Goal: Information Seeking & Learning: Learn about a topic

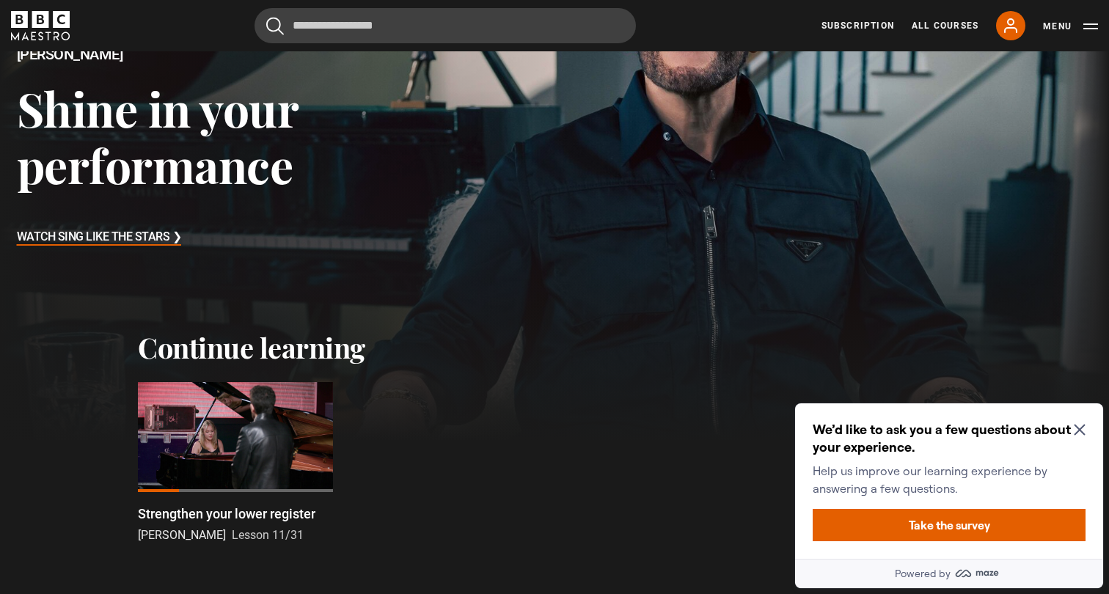
scroll to position [279, 0]
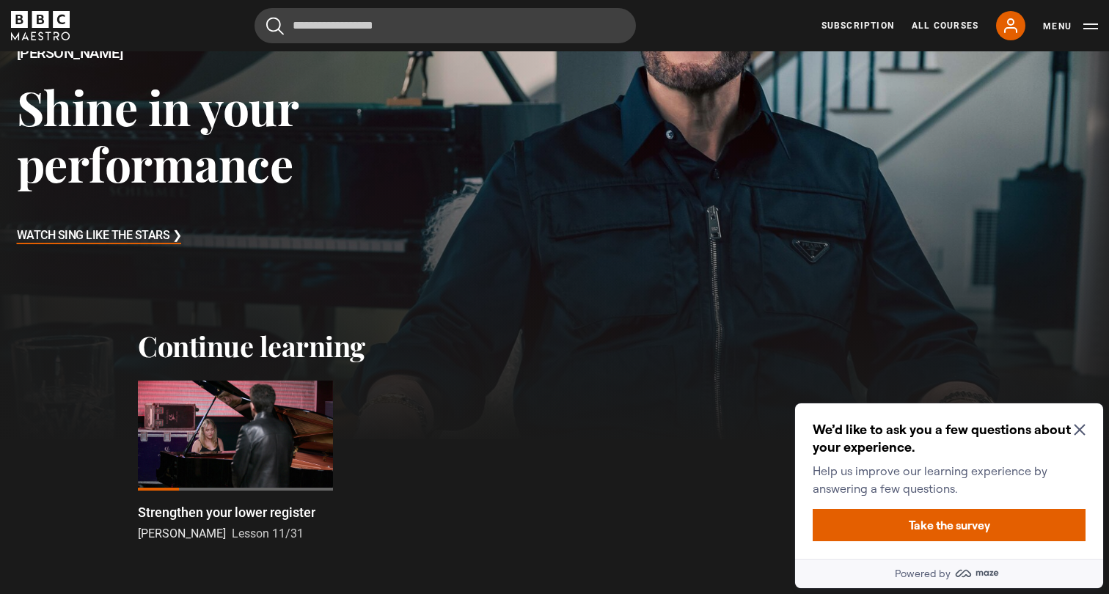
click at [122, 236] on h3 "Watch Sing Like the Stars ❯" at bounding box center [99, 236] width 165 height 22
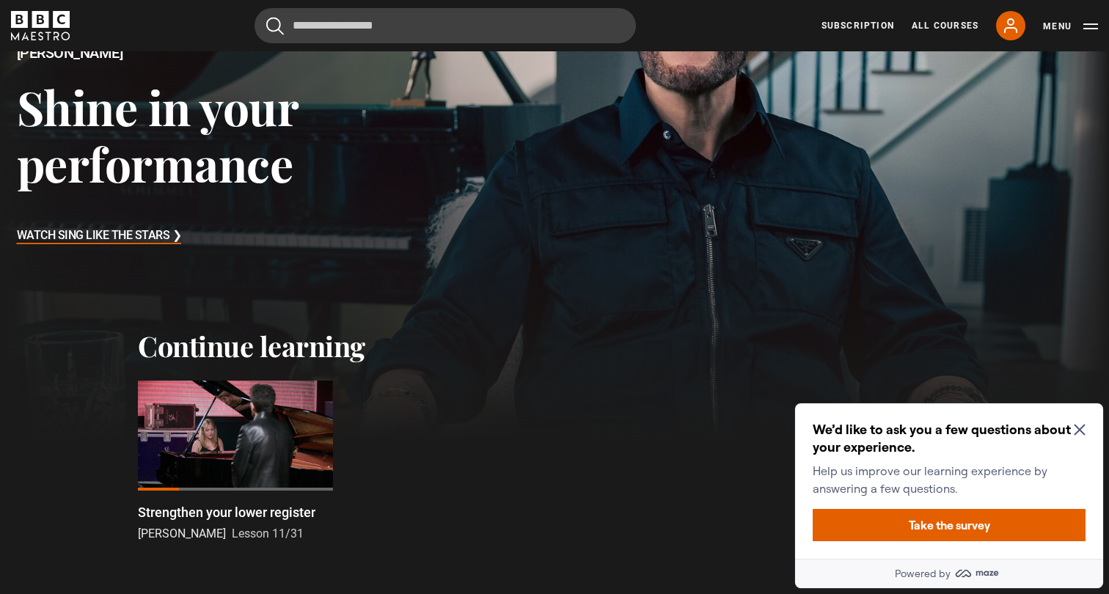
click at [1080, 428] on icon "Close Maze Prompt" at bounding box center [1079, 430] width 11 height 11
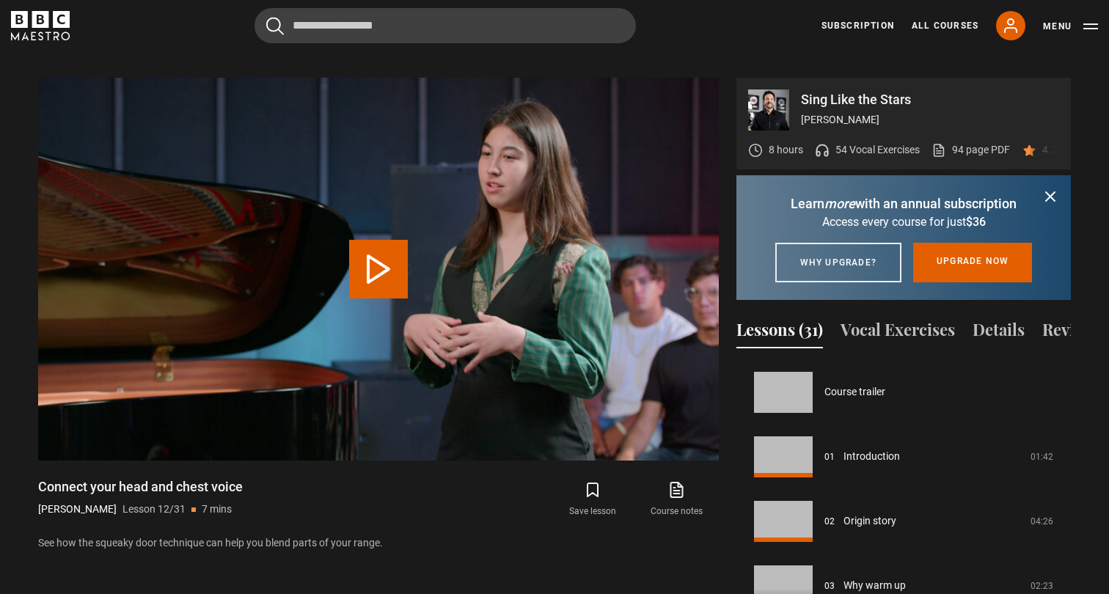
scroll to position [710, 0]
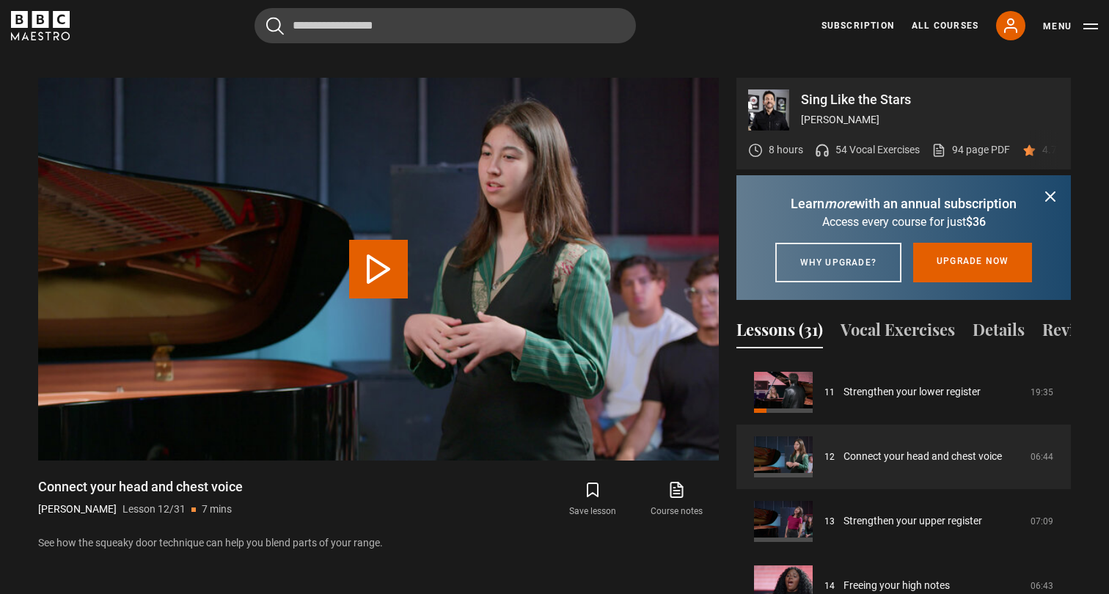
click at [890, 138] on div "8 hours 54 Vocal Exercises 94 page PDF (opens in new tab) 4.7 (60)" at bounding box center [913, 150] width 330 height 39
click at [892, 142] on p "54 Vocal Exercises" at bounding box center [877, 149] width 84 height 15
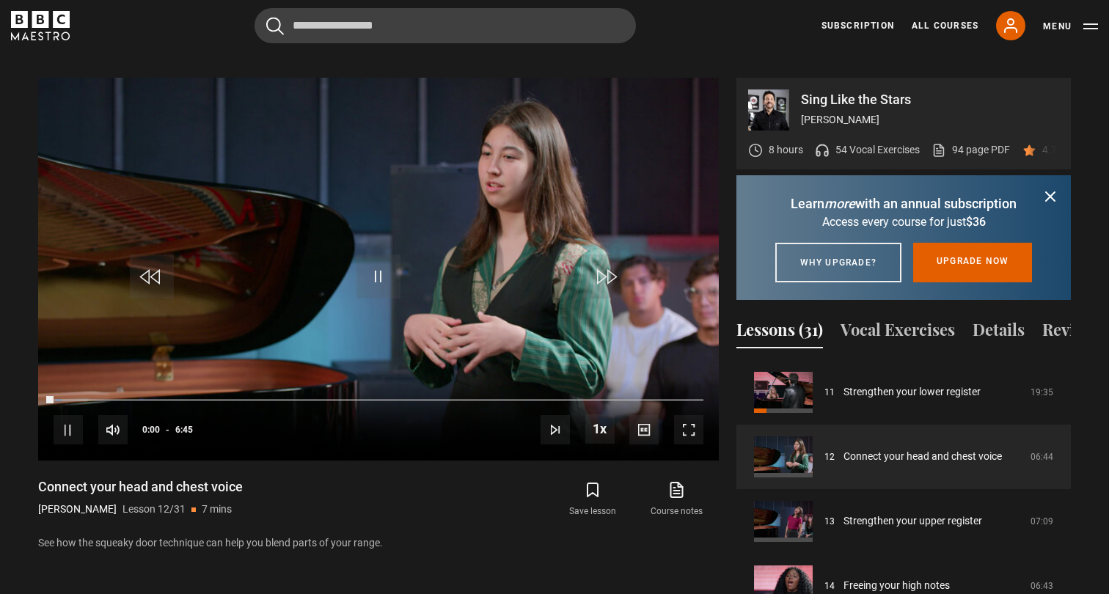
click at [1049, 192] on icon "submit" at bounding box center [1050, 196] width 9 height 9
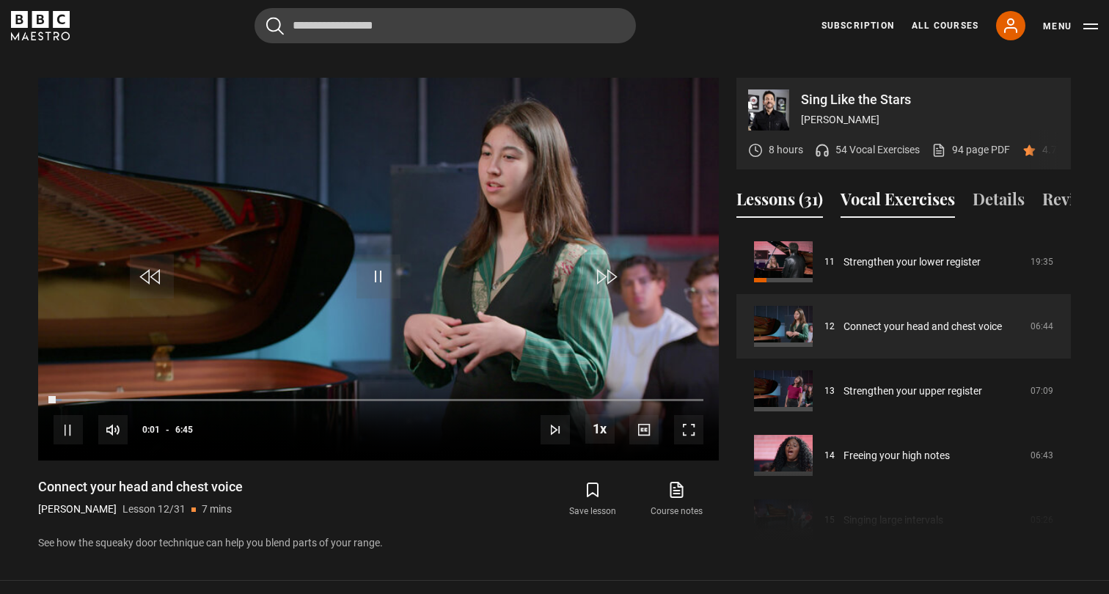
click at [896, 187] on button "Vocal Exercises" at bounding box center [898, 202] width 114 height 31
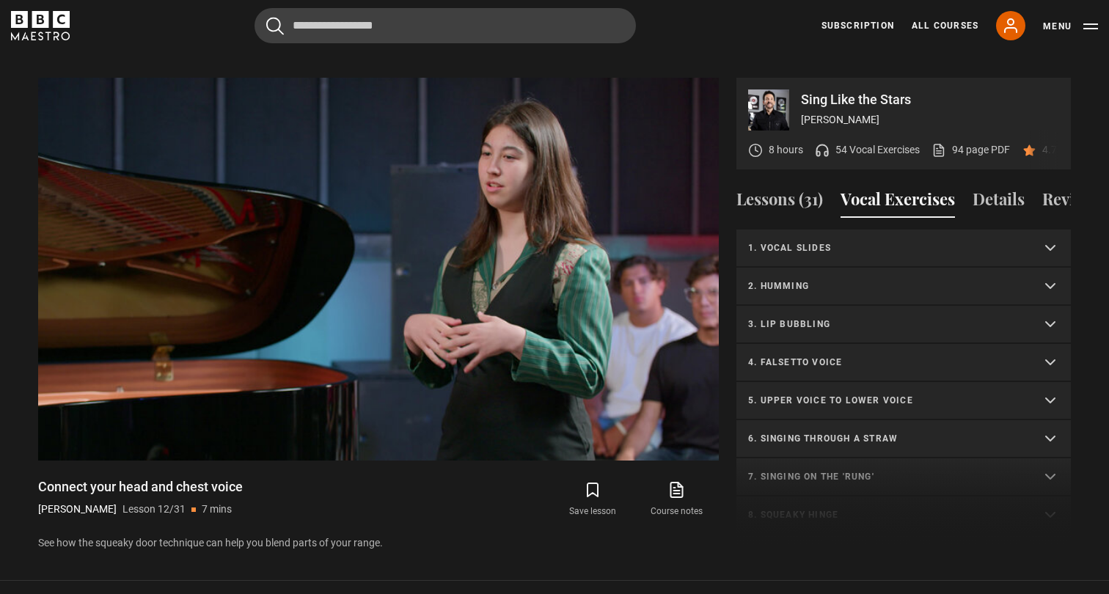
scroll to position [0, 0]
click at [864, 279] on p "2. Humming" at bounding box center [886, 285] width 276 height 13
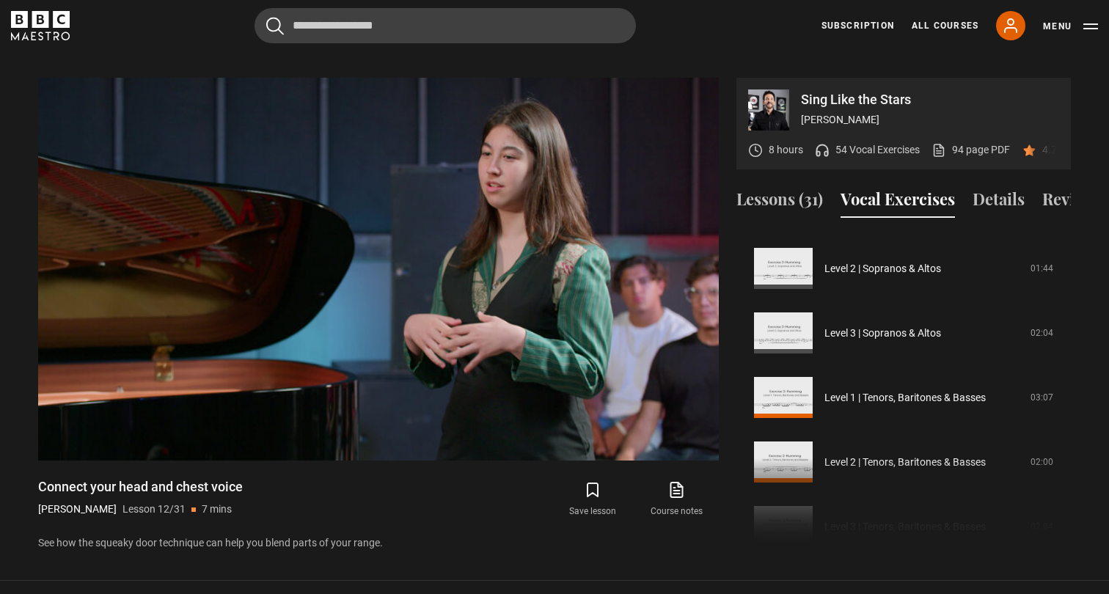
scroll to position [252, 0]
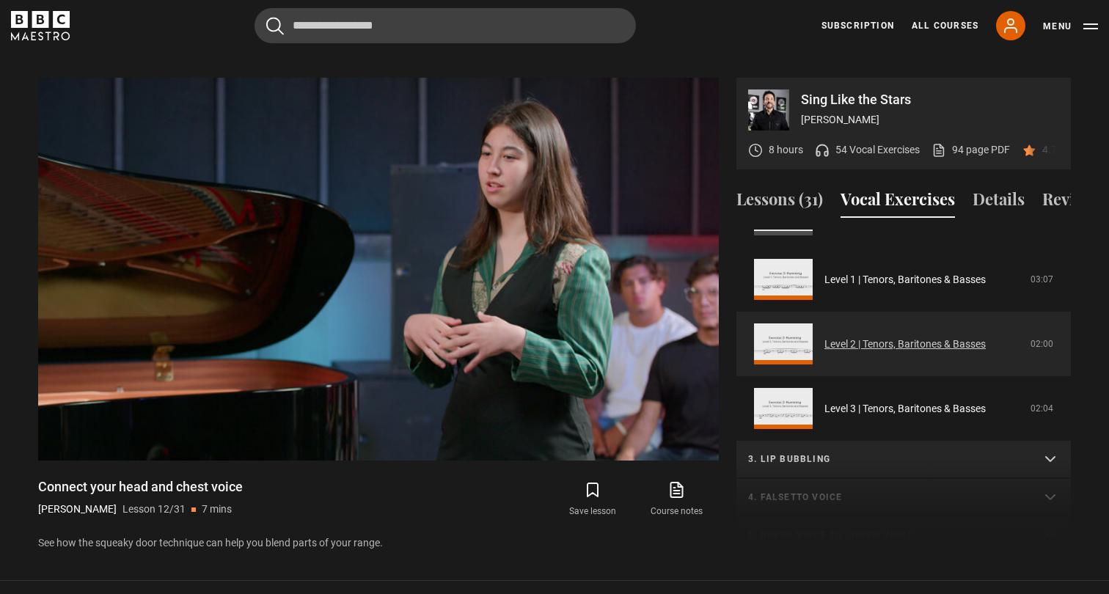
click at [877, 337] on link "Level 2 | Tenors, Baritones & Basses" at bounding box center [904, 344] width 161 height 15
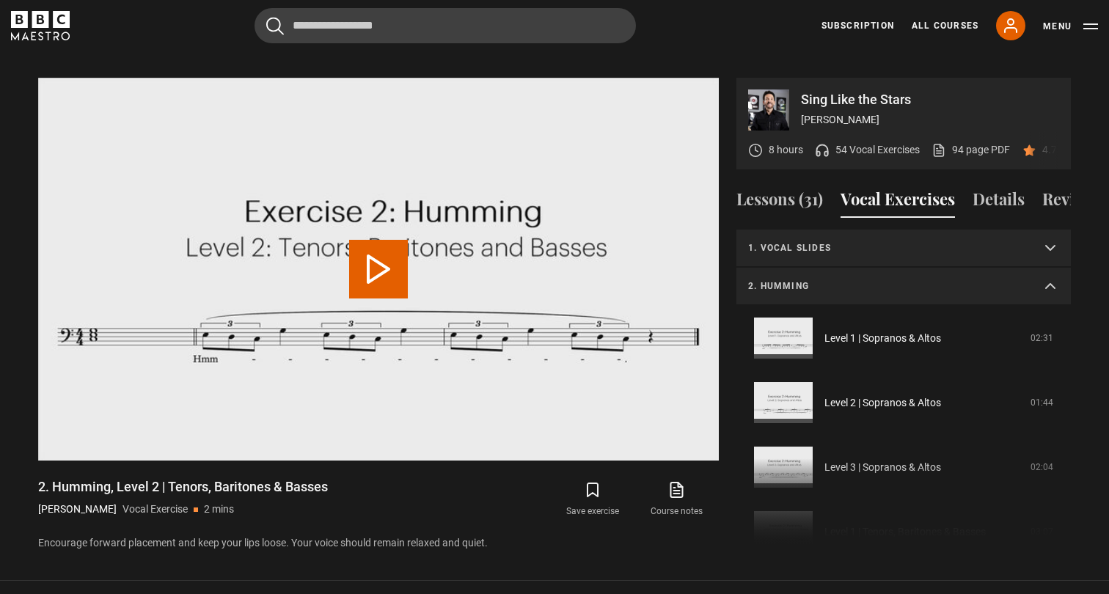
scroll to position [270, 0]
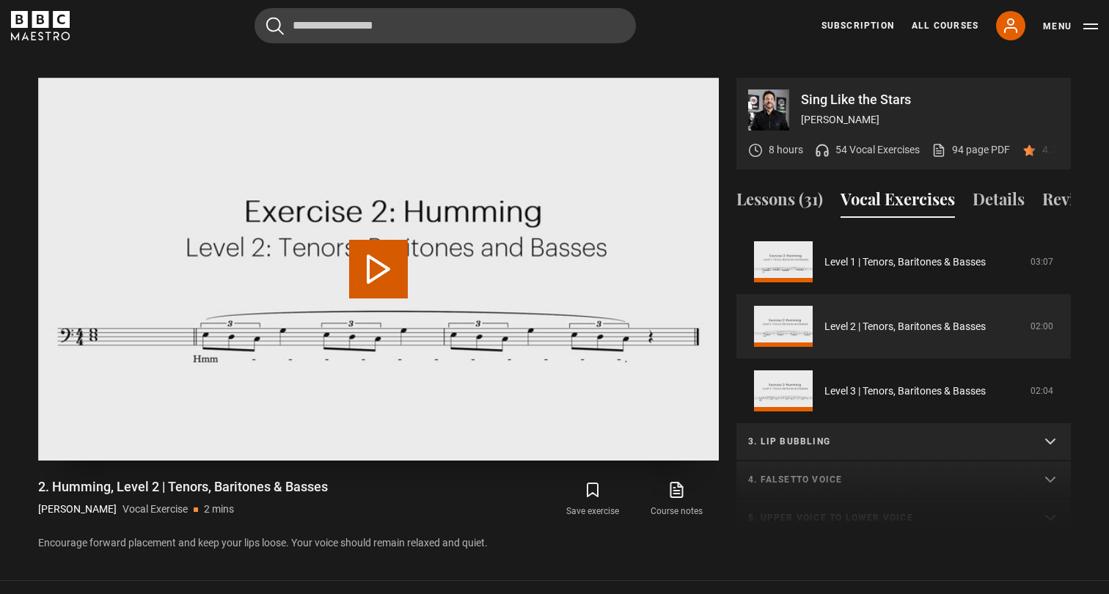
click at [399, 258] on video-js "Video Player is loading. Play Video 10s Skip Back 10 seconds 10s Skip Forward 1…" at bounding box center [378, 269] width 681 height 383
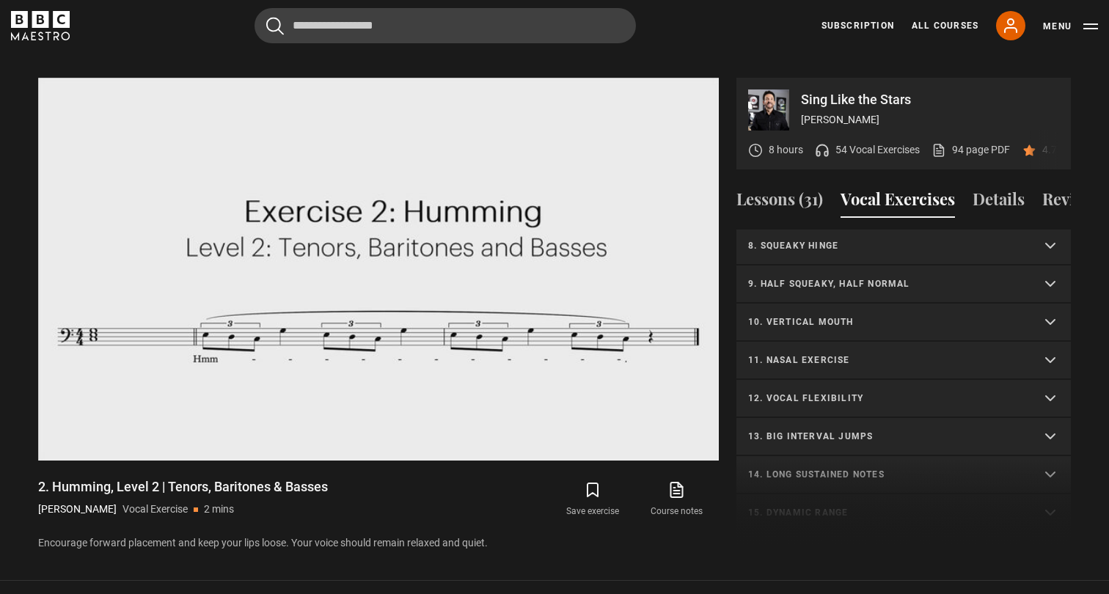
scroll to position [634, 0]
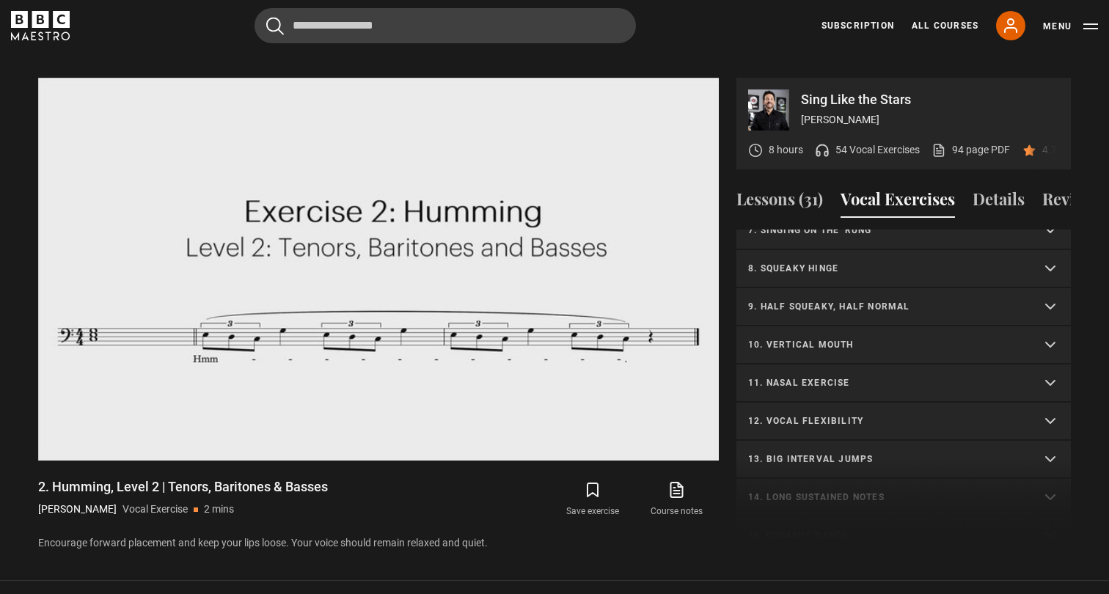
click at [888, 262] on p "8. Squeaky hinge" at bounding box center [886, 268] width 276 height 13
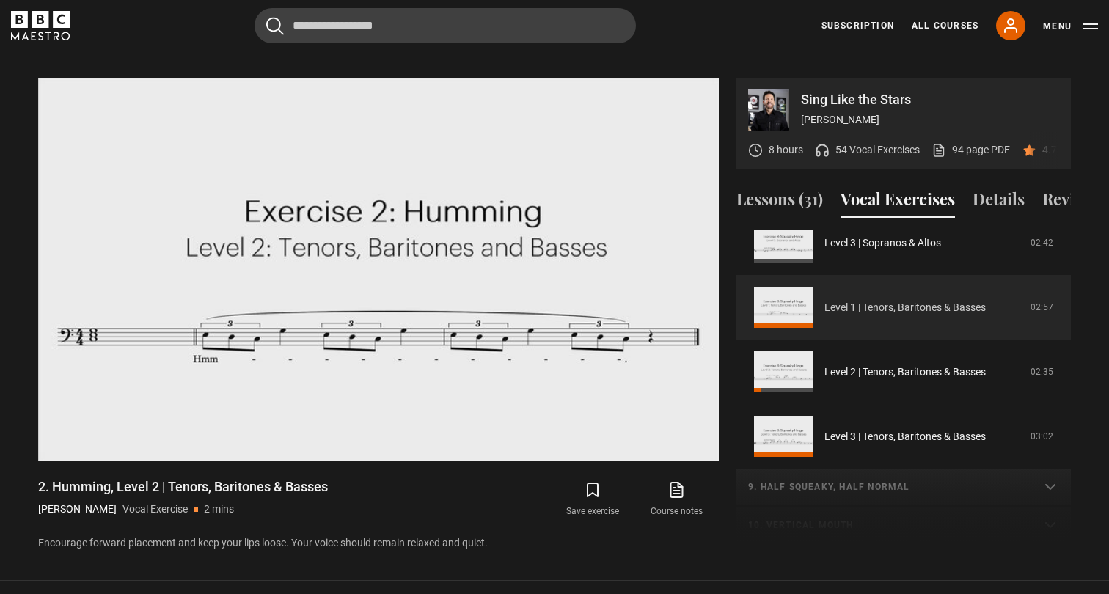
scroll to position [852, 0]
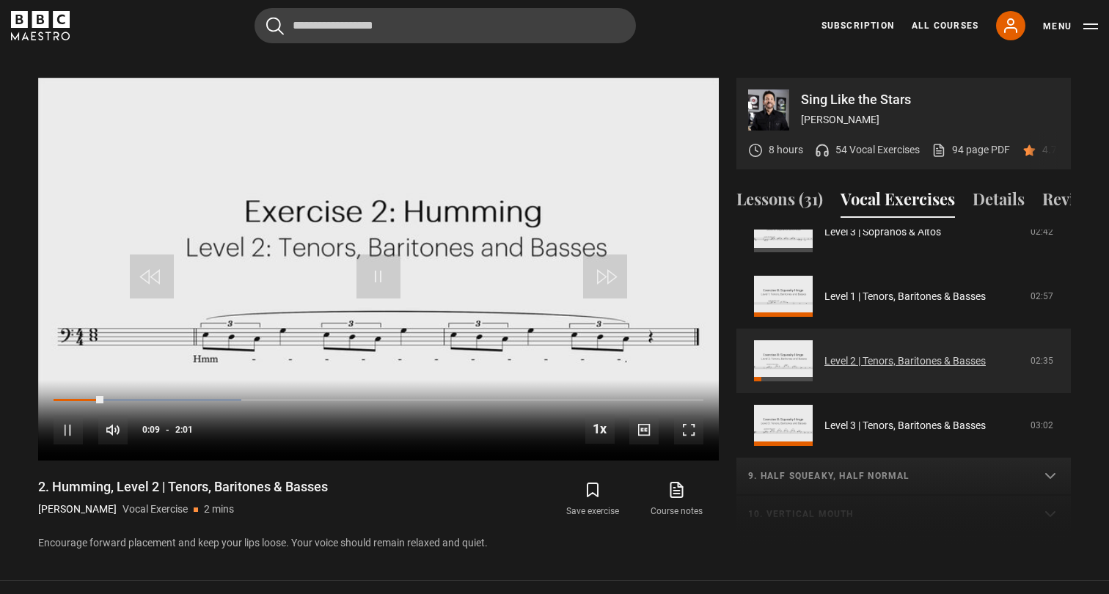
click at [866, 354] on link "Level 2 | Tenors, Baritones & Basses" at bounding box center [904, 361] width 161 height 15
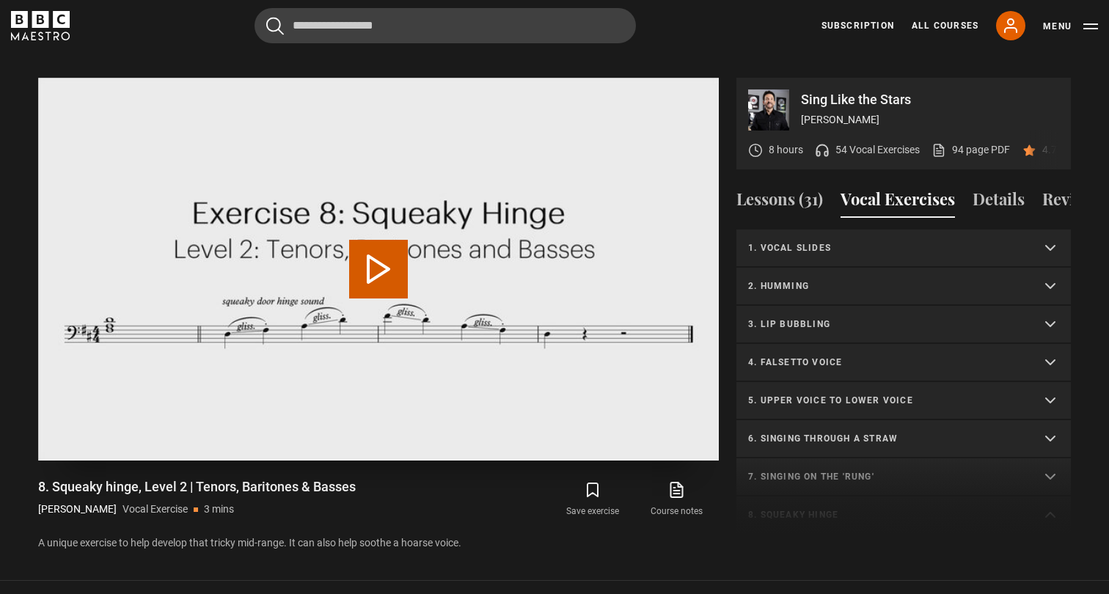
scroll to position [499, 0]
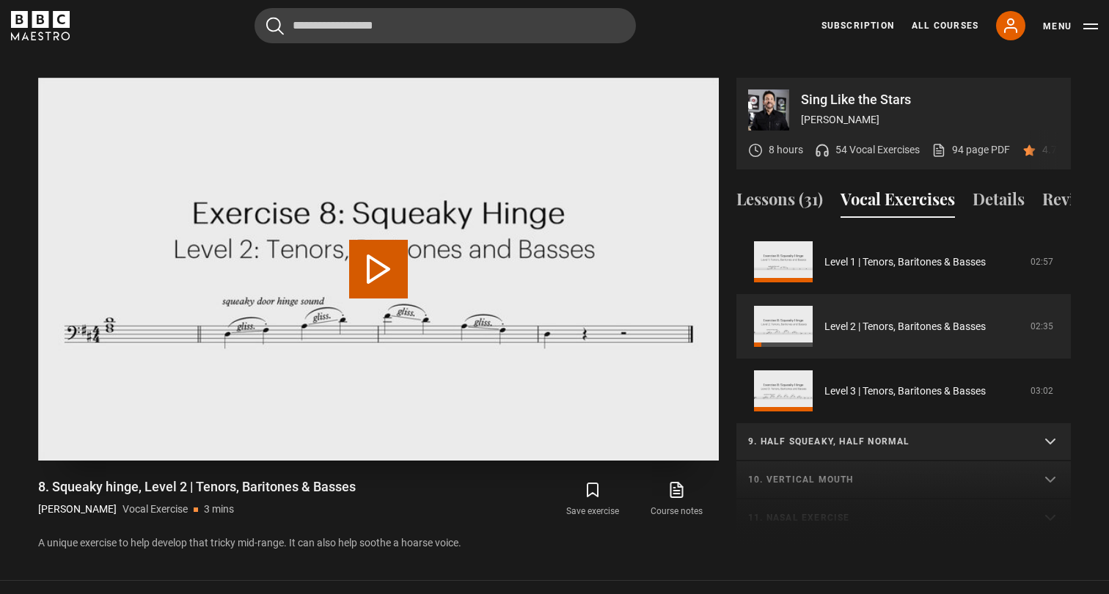
click at [366, 256] on button "Play Video" at bounding box center [378, 269] width 59 height 59
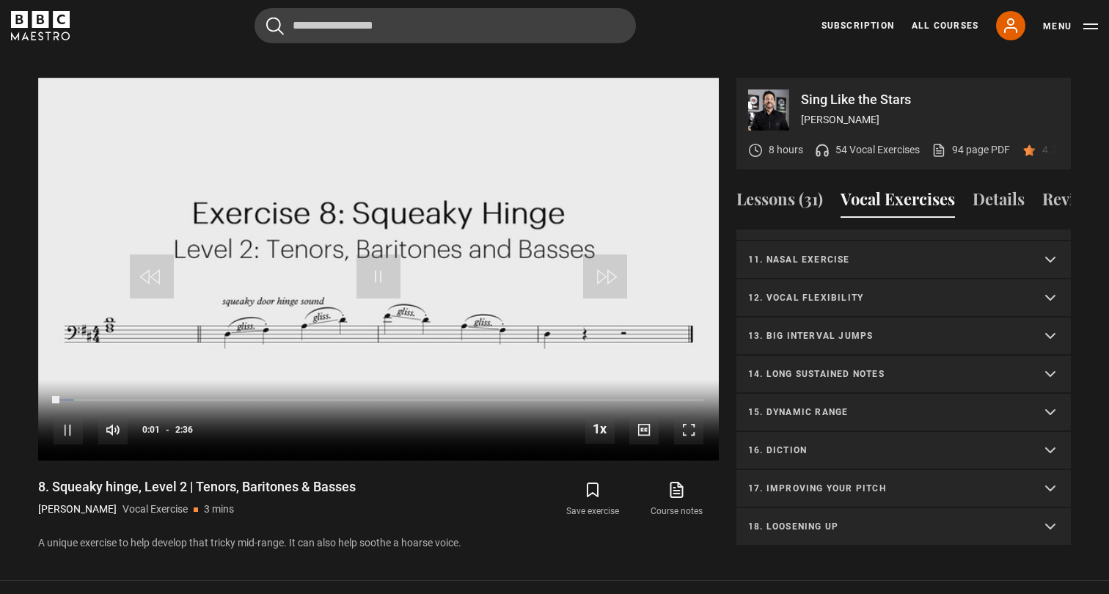
scroll to position [757, 0]
click at [833, 291] on p "12. Vocal flexibility" at bounding box center [886, 297] width 276 height 13
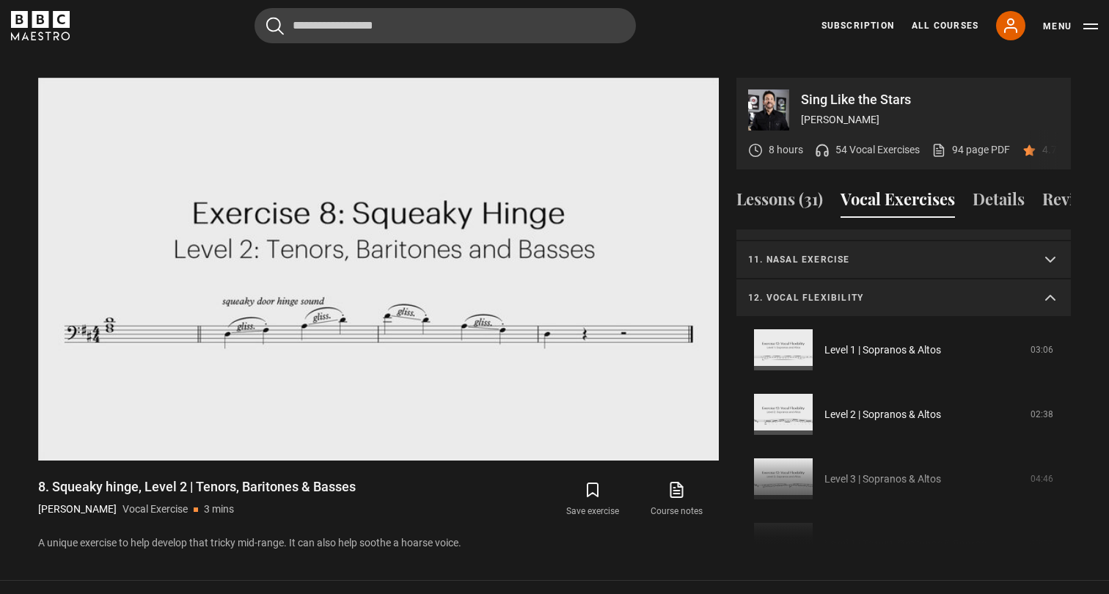
click at [833, 291] on p "12. Vocal flexibility" at bounding box center [886, 297] width 276 height 13
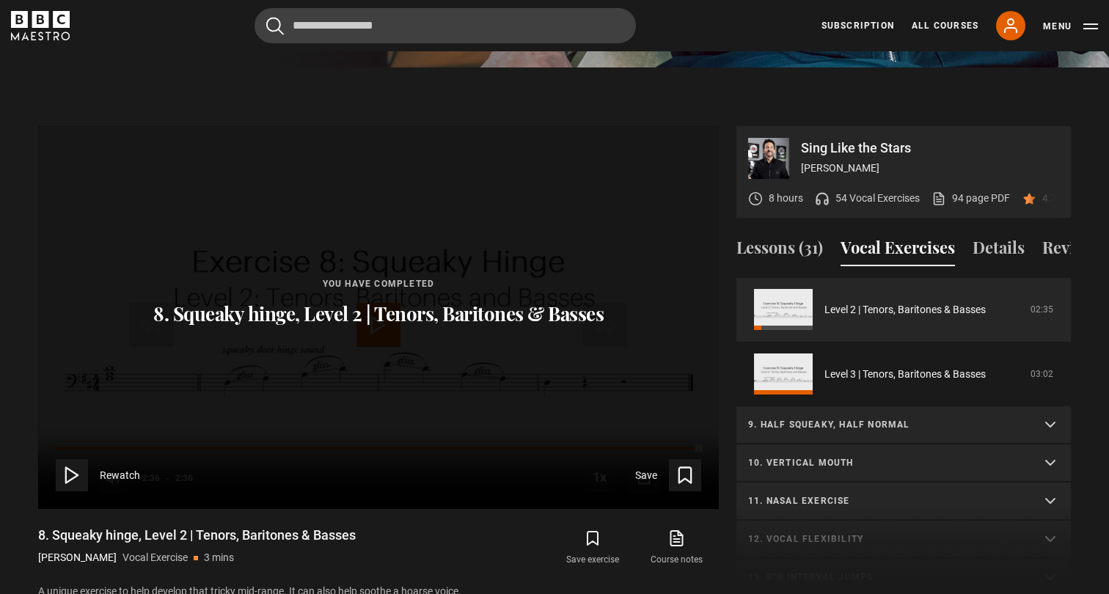
scroll to position [560, 0]
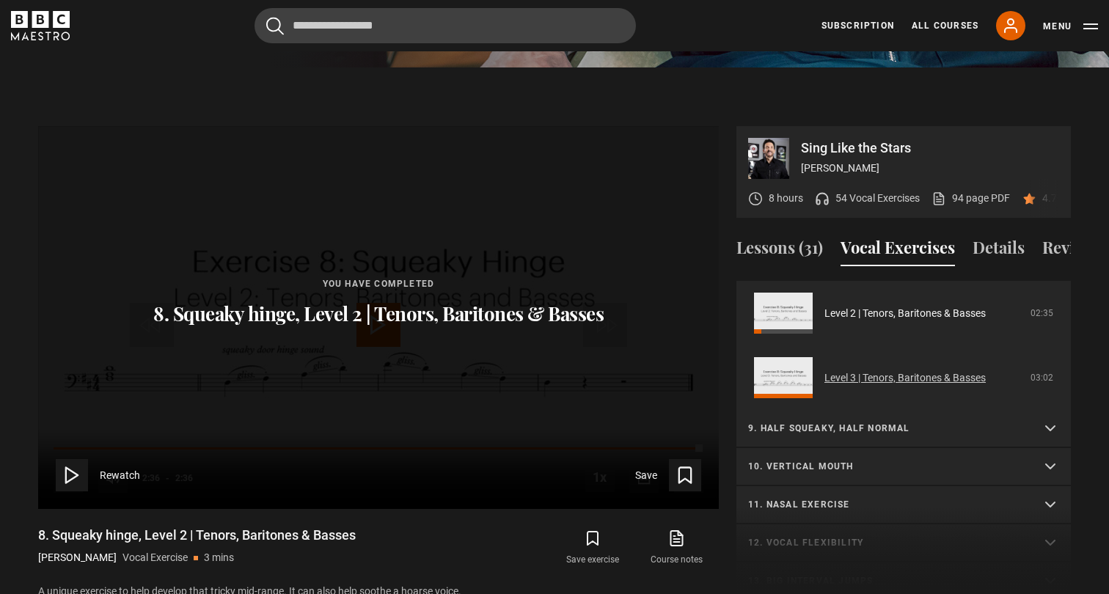
click at [872, 370] on link "Level 3 | Tenors, Baritones & Basses" at bounding box center [904, 377] width 161 height 15
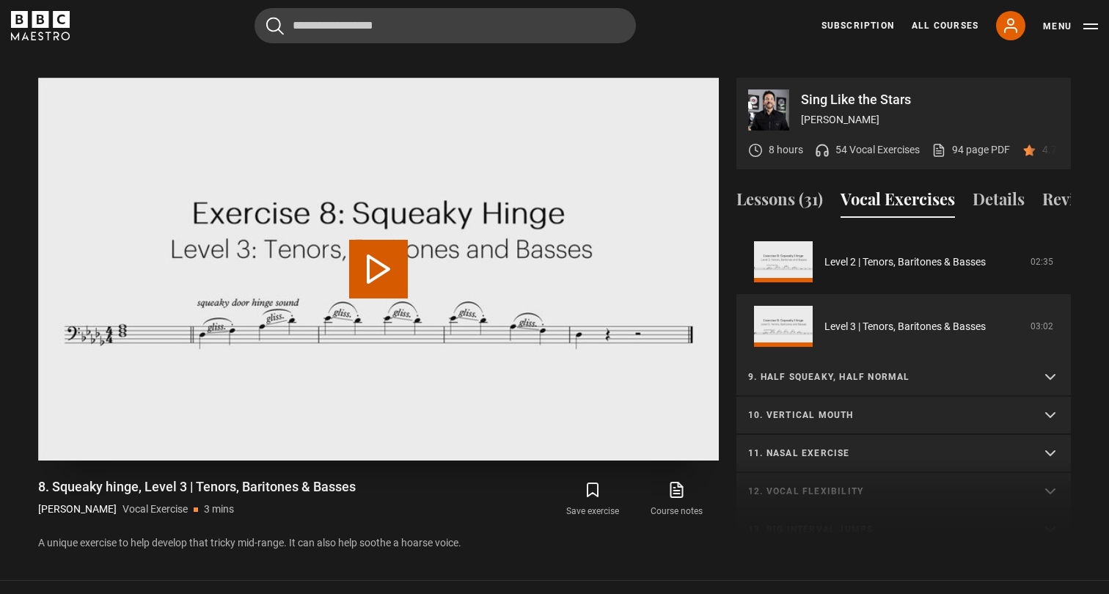
click at [358, 241] on button "Play Video" at bounding box center [378, 269] width 59 height 59
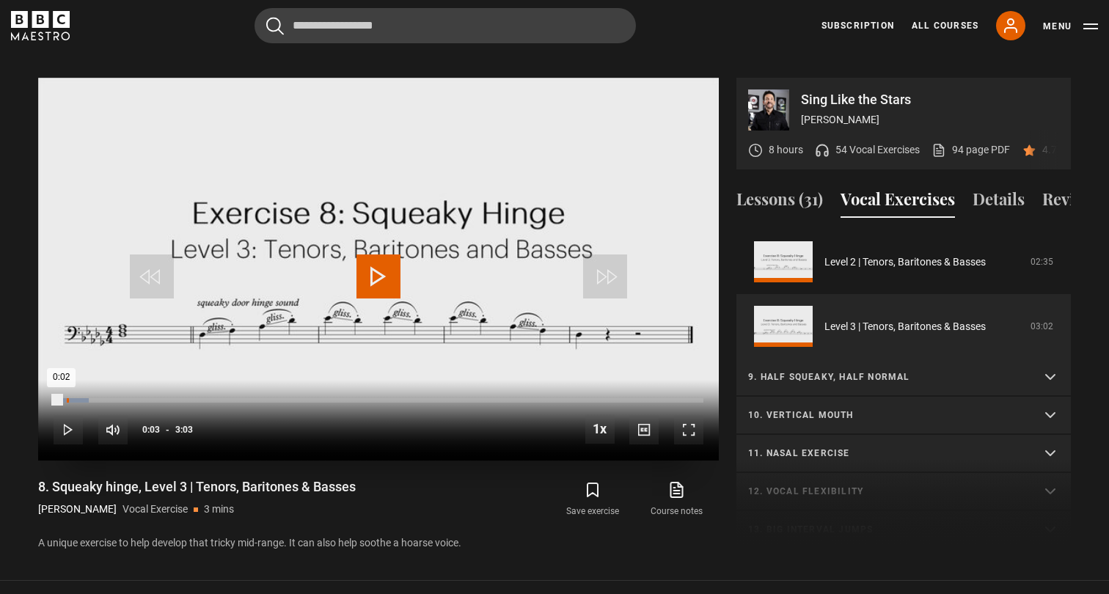
click at [67, 398] on div "Loaded : 5.42% 0:03 0:02" at bounding box center [379, 400] width 650 height 4
click at [87, 380] on div "10s Skip Back 10 seconds Pause 10s Skip Forward 10 seconds Loaded : 5.42% 0:06 …" at bounding box center [378, 420] width 681 height 81
click at [86, 380] on div "10s Skip Back 10 seconds Pause 10s Skip Forward 10 seconds Loaded : 8.10% 0:06 …" at bounding box center [378, 420] width 681 height 81
click at [106, 380] on div "10s Skip Back 10 seconds Pause 10s Skip Forward 10 seconds Loaded : 8.10% 0:06 …" at bounding box center [378, 420] width 681 height 81
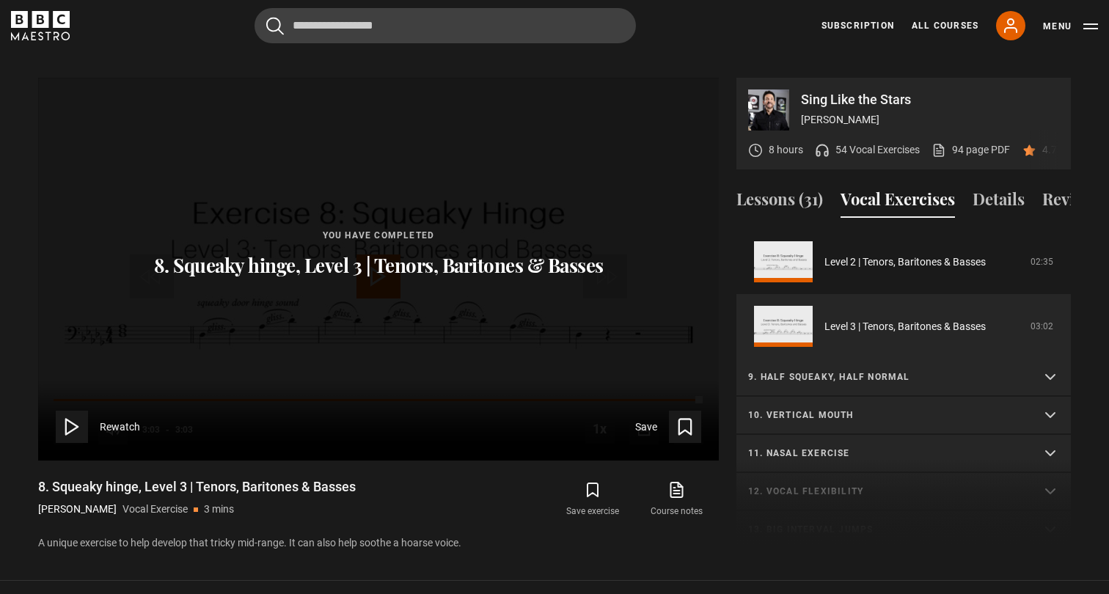
click at [862, 370] on p "9. Half squeaky, half normal" at bounding box center [886, 376] width 276 height 13
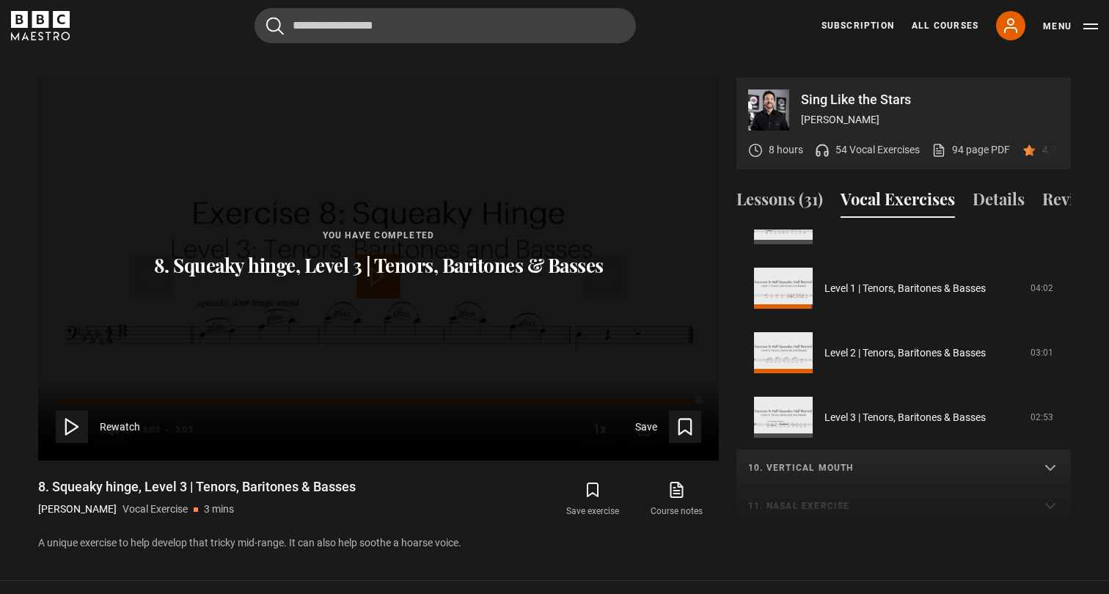
scroll to position [915, 0]
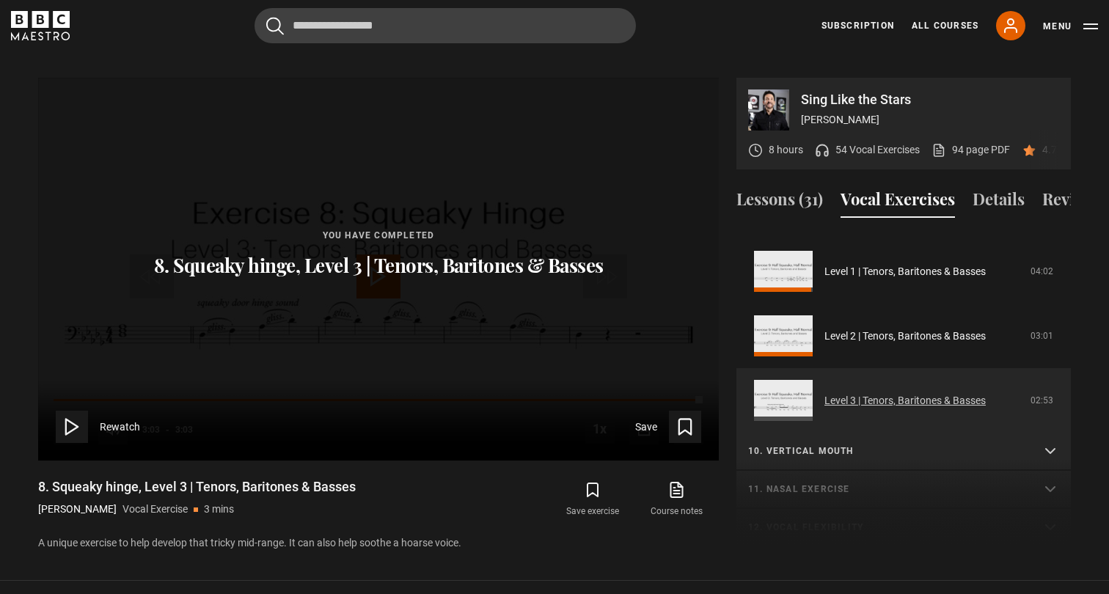
click at [900, 393] on link "Level 3 | Tenors, Baritones & Basses" at bounding box center [904, 400] width 161 height 15
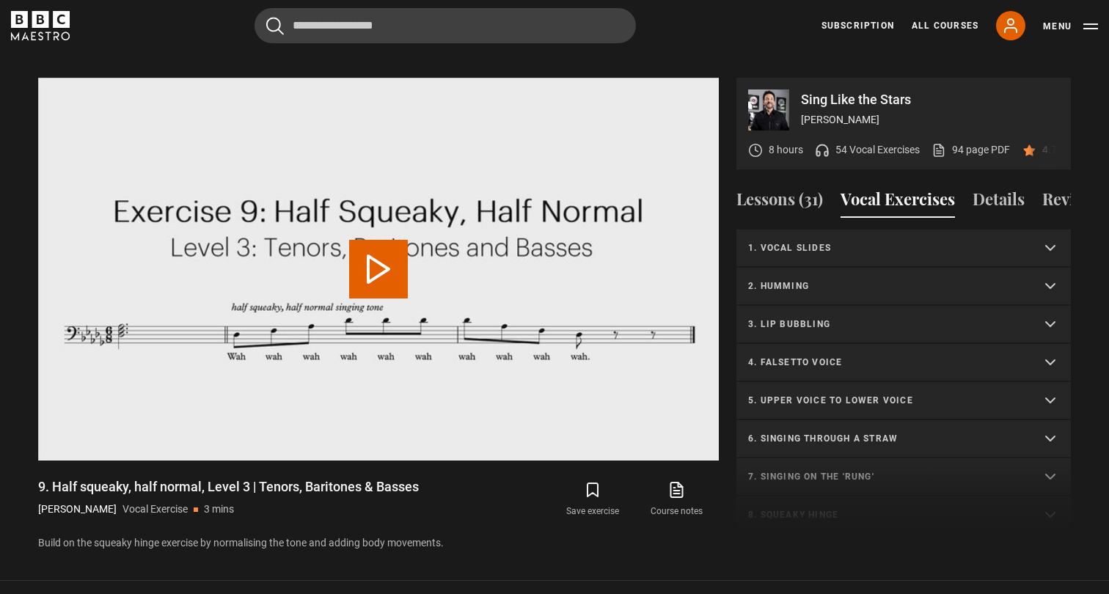
scroll to position [601, 0]
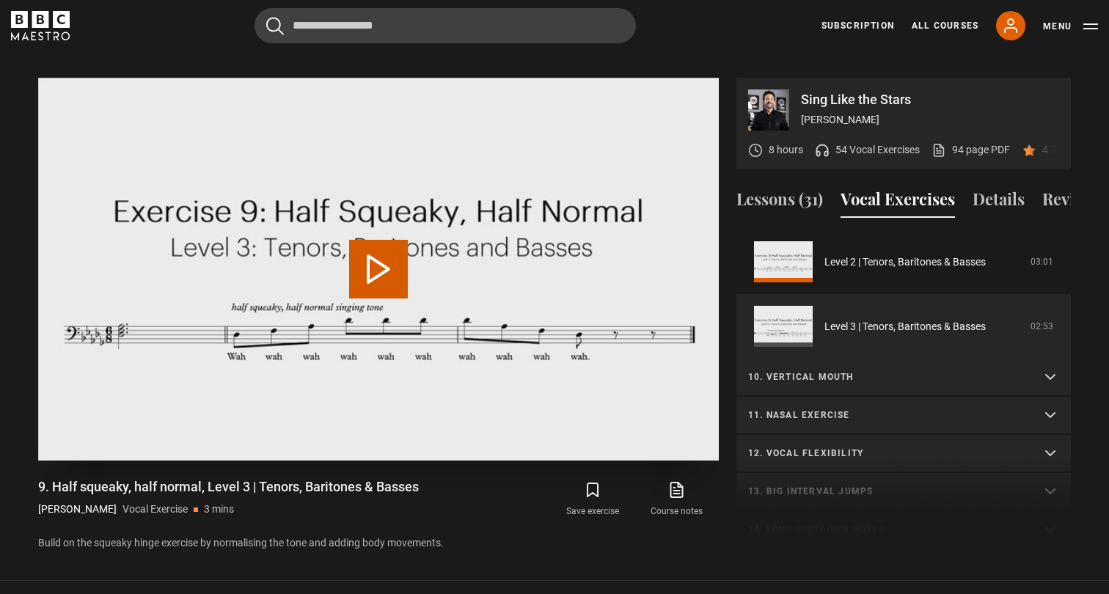
click at [386, 240] on button "Play Video" at bounding box center [378, 269] width 59 height 59
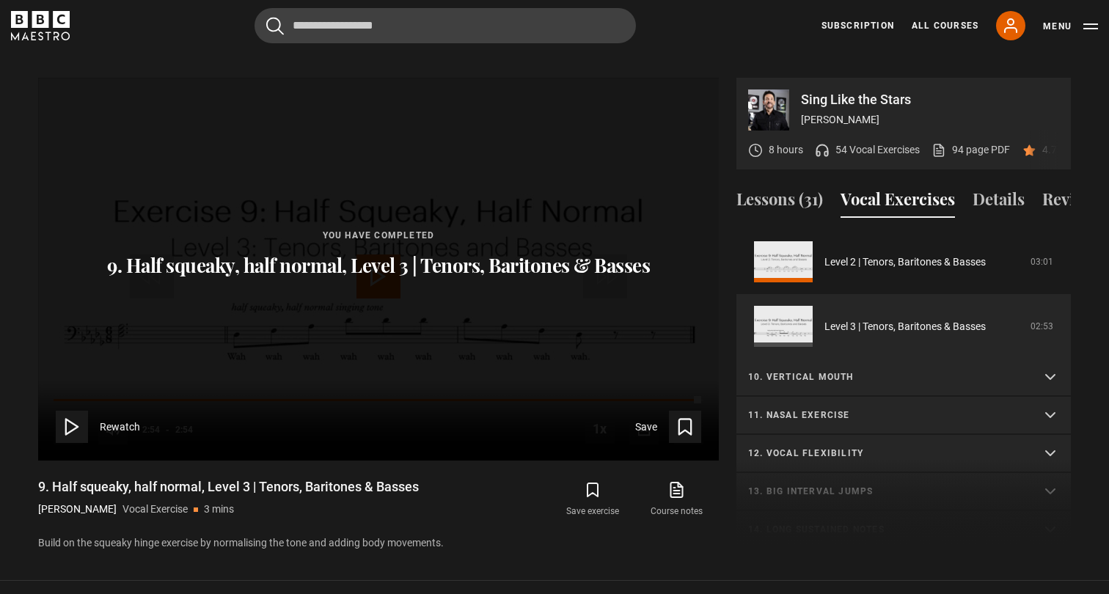
click at [837, 370] on p "10. Vertical mouth" at bounding box center [886, 376] width 276 height 13
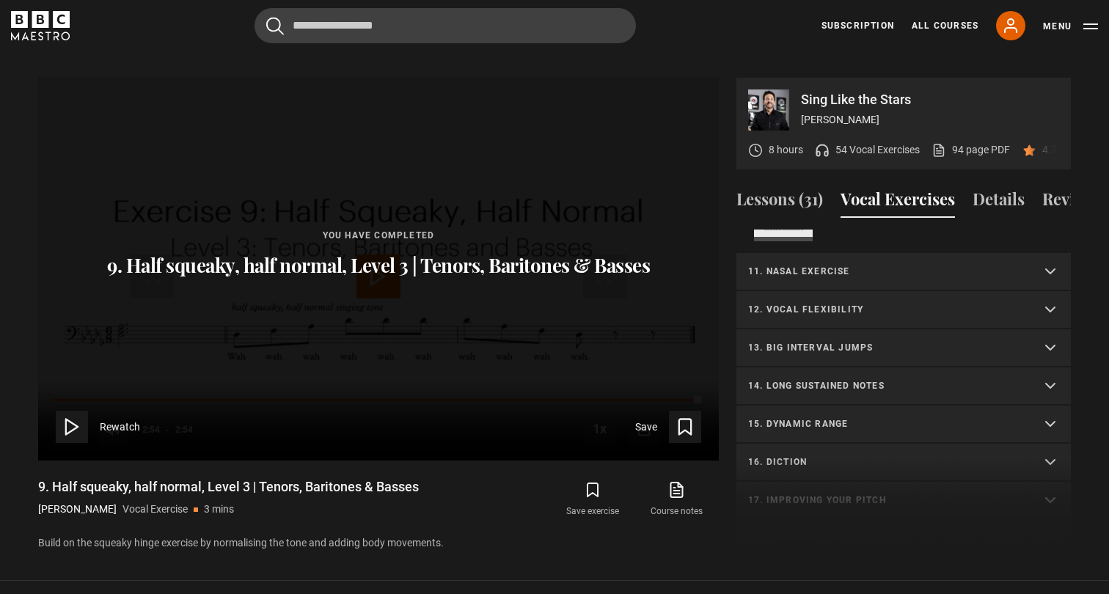
scroll to position [1138, 0]
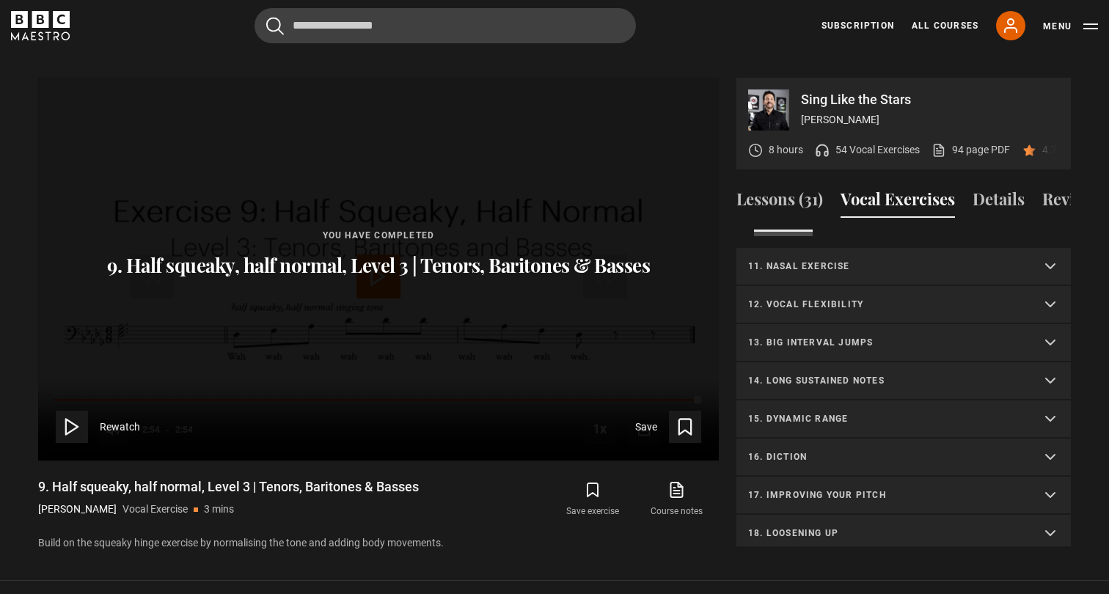
click at [835, 295] on summary "12. Vocal flexibility" at bounding box center [903, 305] width 334 height 38
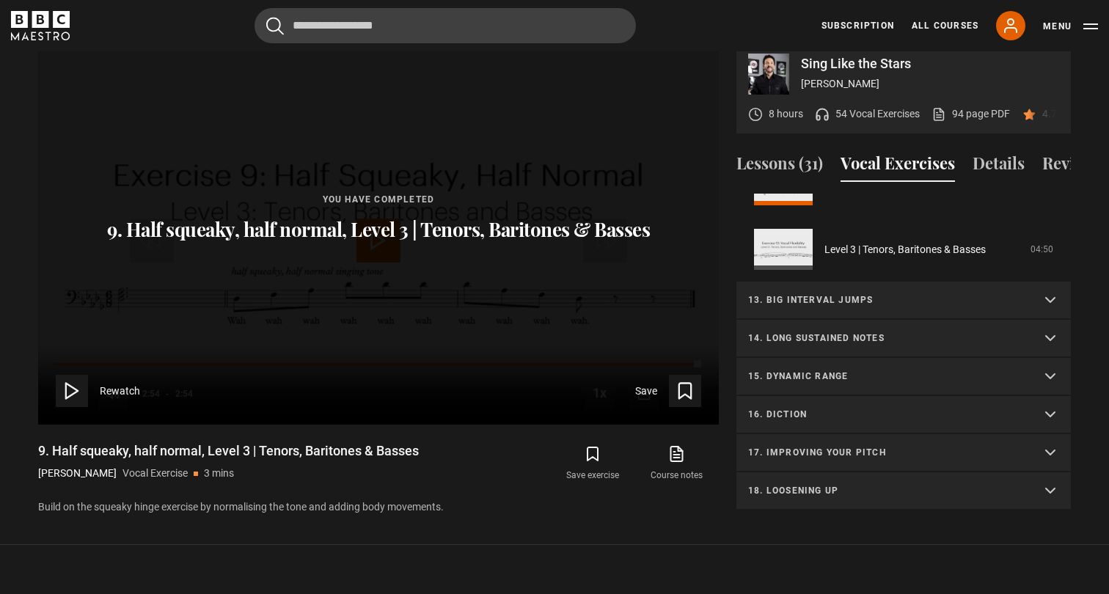
scroll to position [742, 0]
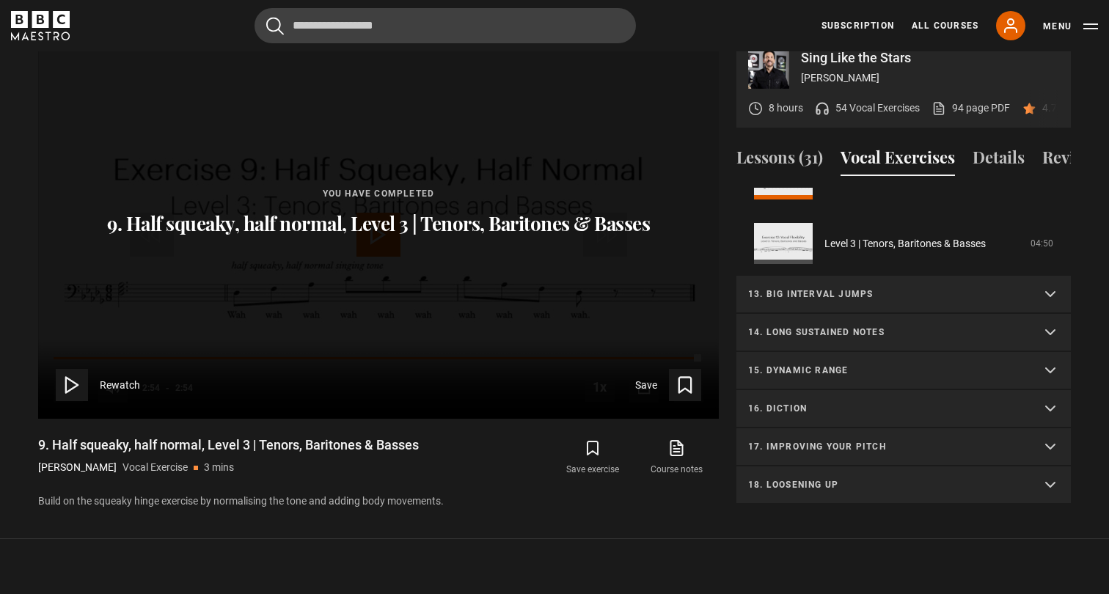
click at [830, 282] on summary "13. Big interval jumps" at bounding box center [903, 295] width 334 height 38
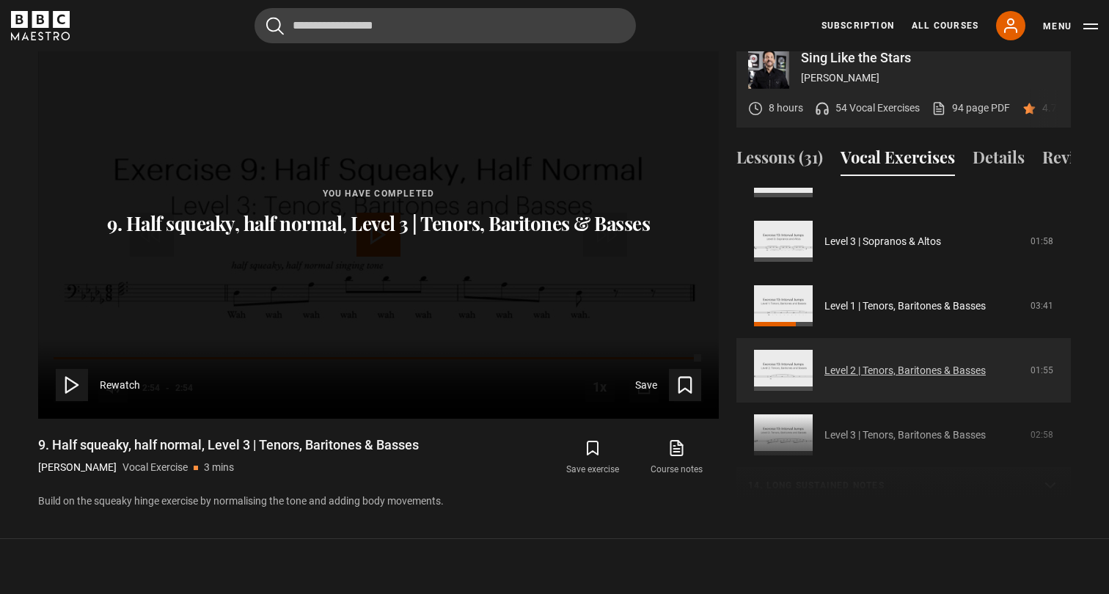
scroll to position [1767, 0]
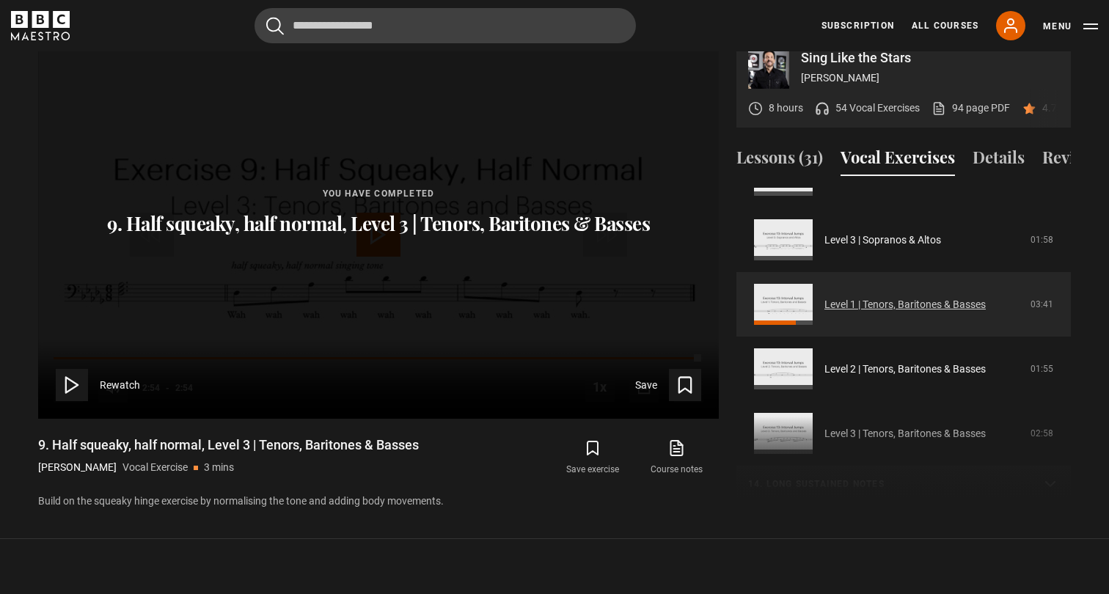
click at [853, 297] on link "Level 1 | Tenors, Baritones & Basses" at bounding box center [904, 304] width 161 height 15
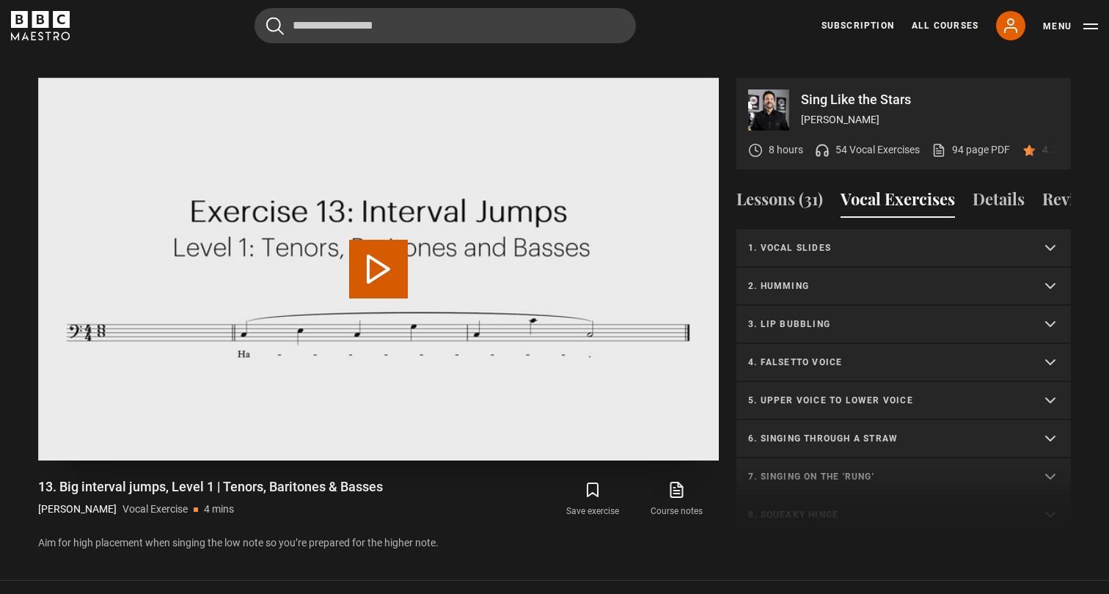
scroll to position [625, 0]
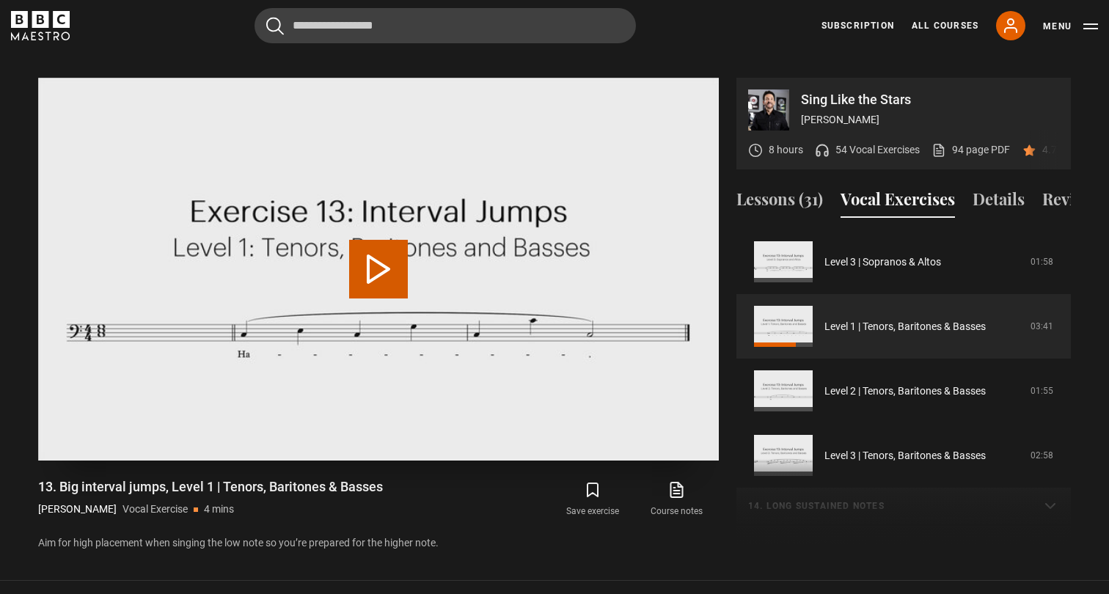
click at [421, 296] on video "Video Player" at bounding box center [378, 269] width 681 height 383
